Goal: Find contact information: Find contact information

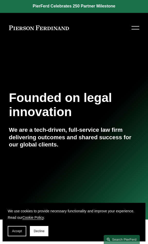
click at [139, 27] on div at bounding box center [136, 26] width 8 height 1
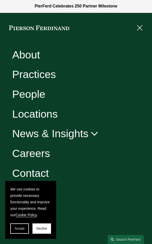
click at [31, 91] on link "People" at bounding box center [28, 94] width 33 height 11
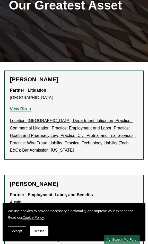
scroll to position [73, 0]
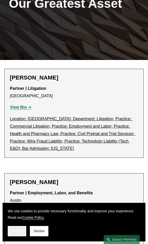
click at [22, 229] on span "Accept" at bounding box center [17, 231] width 10 height 4
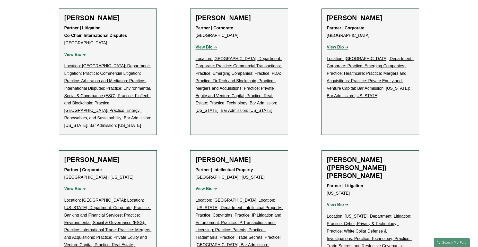
scroll to position [2812, 0]
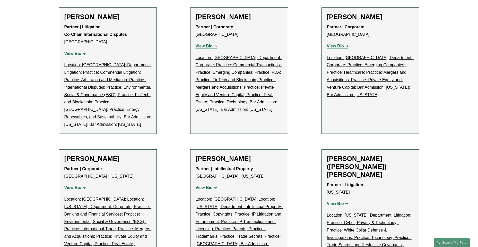
drag, startPoint x: 89, startPoint y: 53, endPoint x: 53, endPoint y: 57, distance: 36.6
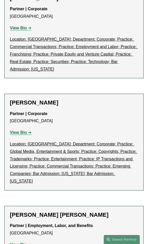
scroll to position [4458, 0]
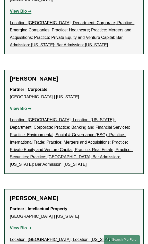
scroll to position [6142, 0]
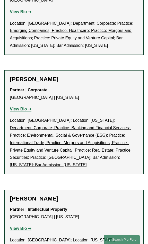
drag, startPoint x: 109, startPoint y: 97, endPoint x: 68, endPoint y: 83, distance: 43.8
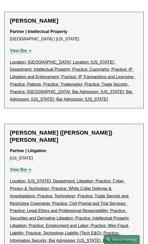
scroll to position [6325, 0]
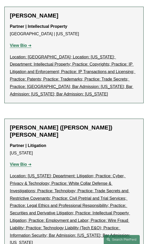
drag, startPoint x: 15, startPoint y: 141, endPoint x: 70, endPoint y: 120, distance: 58.8
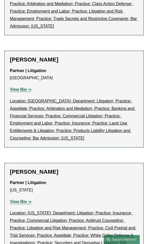
scroll to position [6654, 0]
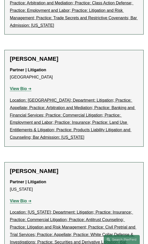
drag, startPoint x: 107, startPoint y: 108, endPoint x: 53, endPoint y: 105, distance: 53.6
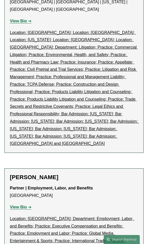
scroll to position [8778, 0]
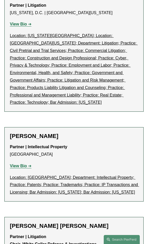
scroll to position [12585, 0]
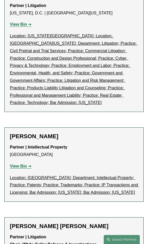
drag, startPoint x: 19, startPoint y: 32, endPoint x: 32, endPoint y: 35, distance: 13.0
drag, startPoint x: 32, startPoint y: 35, endPoint x: 56, endPoint y: 25, distance: 25.6
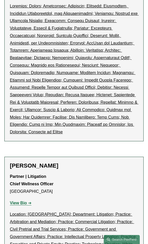
scroll to position [18736, 0]
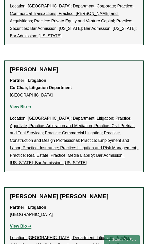
scroll to position [20530, 0]
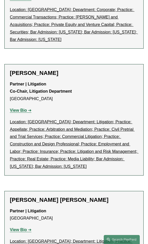
drag, startPoint x: 18, startPoint y: 75, endPoint x: 68, endPoint y: 52, distance: 56.0
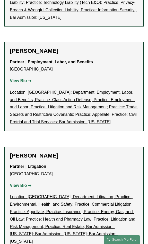
scroll to position [23056, 0]
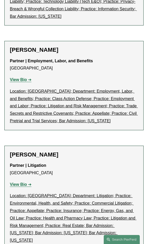
drag, startPoint x: 25, startPoint y: 37, endPoint x: 72, endPoint y: 23, distance: 48.6
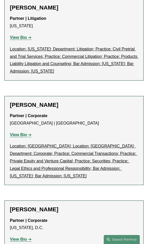
scroll to position [29171, 0]
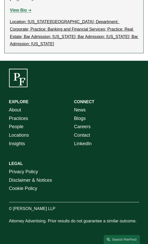
scroll to position [30745, 0]
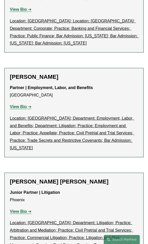
scroll to position [17847, 0]
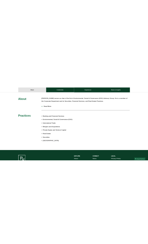
scroll to position [222, 0]
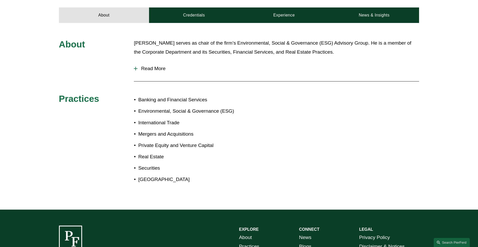
click at [140, 68] on span "Read More" at bounding box center [278, 69] width 282 height 6
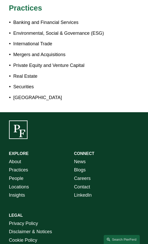
scroll to position [643, 0]
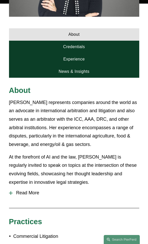
scroll to position [256, 0]
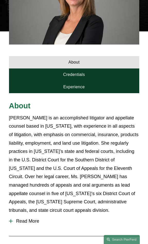
scroll to position [220, 0]
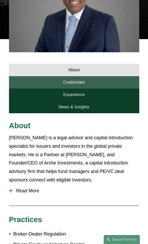
scroll to position [183, 0]
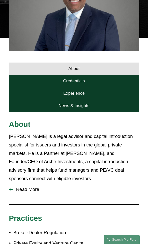
click at [25, 190] on span "Read More" at bounding box center [76, 189] width 127 height 5
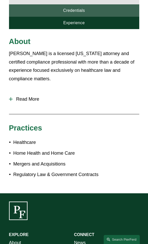
scroll to position [183, 0]
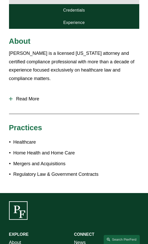
click at [38, 96] on span "Read More" at bounding box center [76, 98] width 127 height 5
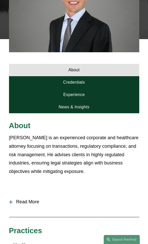
scroll to position [183, 0]
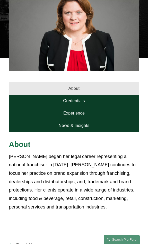
scroll to position [183, 0]
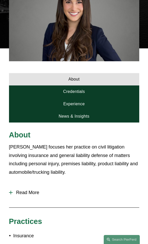
scroll to position [183, 0]
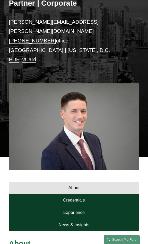
scroll to position [73, 0]
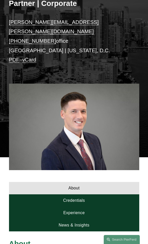
click at [58, 71] on div at bounding box center [74, 114] width 130 height 87
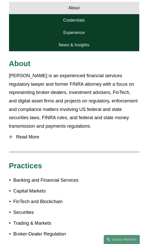
scroll to position [256, 0]
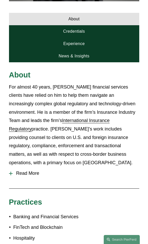
scroll to position [256, 0]
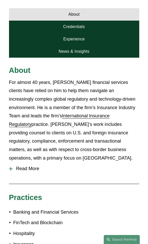
click at [75, 133] on p "For almost 40 years, [PERSON_NAME] financial services clients have relied on hi…" at bounding box center [74, 120] width 130 height 84
click at [32, 162] on button "Read More" at bounding box center [74, 168] width 130 height 13
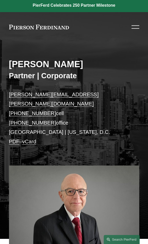
scroll to position [0, 0]
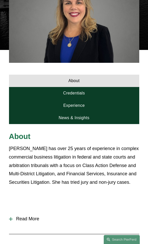
scroll to position [220, 0]
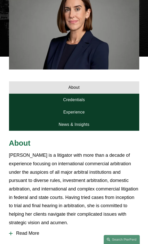
scroll to position [183, 0]
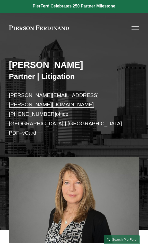
click at [68, 104] on p "leanne.prendergast@pierferd.com +1.904.479.6612 office Tampa | Miami PDF – vCard" at bounding box center [74, 114] width 130 height 47
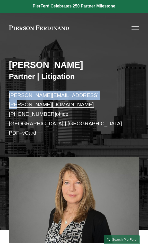
drag, startPoint x: 93, startPoint y: 93, endPoint x: 9, endPoint y: 91, distance: 84.0
click at [9, 91] on p "leanne.prendergast@pierferd.com +1.904.479.6612 office Tampa | Miami PDF – vCard" at bounding box center [74, 114] width 130 height 47
copy link "leanne.prendergast@pierferd.com"
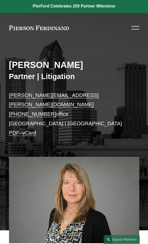
drag, startPoint x: 93, startPoint y: 104, endPoint x: 51, endPoint y: 104, distance: 41.5
click at [93, 104] on p "leanne.prendergast@pierferd.com +1.904.479.6612 office Tampa | Miami PDF – vCard" at bounding box center [74, 114] width 130 height 47
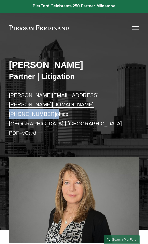
drag, startPoint x: 50, startPoint y: 104, endPoint x: 8, endPoint y: 104, distance: 42.0
click at [8, 104] on div "Leanne Prendergast Partner | Litigation leanne.prendergast@pierferd.com +1.904.…" at bounding box center [74, 138] width 148 height 183
copy p "[PHONE_NUMBER]"
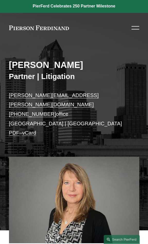
click at [49, 71] on div "[PERSON_NAME]" at bounding box center [74, 66] width 130 height 12
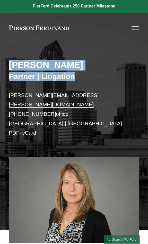
drag, startPoint x: 9, startPoint y: 64, endPoint x: 146, endPoint y: 86, distance: 139.3
click at [146, 86] on div "Leanne Prendergast Partner | Litigation leanne.prendergast@pierferd.com +1.904.…" at bounding box center [74, 138] width 148 height 183
drag, startPoint x: 146, startPoint y: 86, endPoint x: 106, endPoint y: 66, distance: 44.3
click at [120, 72] on div "[PERSON_NAME]" at bounding box center [74, 66] width 130 height 12
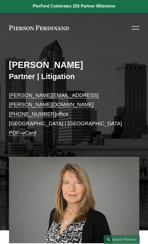
drag, startPoint x: 103, startPoint y: 65, endPoint x: 4, endPoint y: 63, distance: 99.2
click at [4, 63] on div "Leanne Prendergast Partner | Litigation leanne.prendergast@pierferd.com +1.904.…" at bounding box center [74, 138] width 148 height 183
copy h2 "[PERSON_NAME]"
click at [40, 68] on h2 "[PERSON_NAME]" at bounding box center [74, 65] width 130 height 11
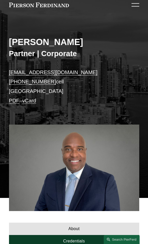
drag, startPoint x: 80, startPoint y: 186, endPoint x: 78, endPoint y: 180, distance: 5.9
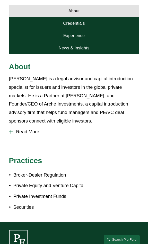
scroll to position [243, 0]
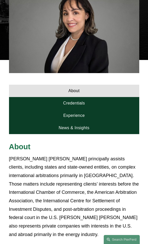
scroll to position [183, 0]
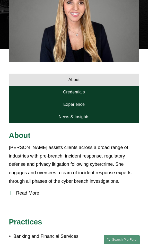
scroll to position [183, 0]
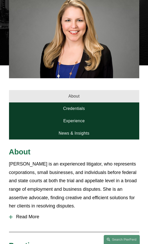
scroll to position [183, 0]
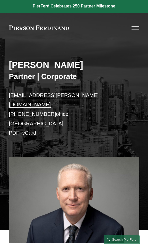
click at [40, 157] on div at bounding box center [74, 200] width 130 height 87
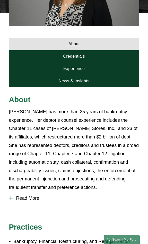
scroll to position [220, 0]
